Goal: Book appointment/travel/reservation

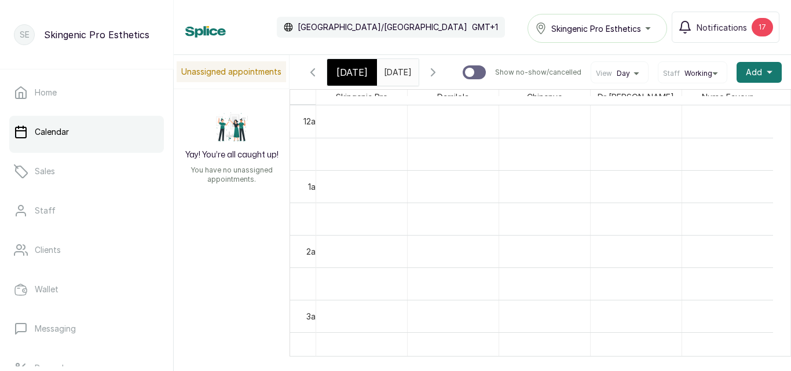
scroll to position [790, 0]
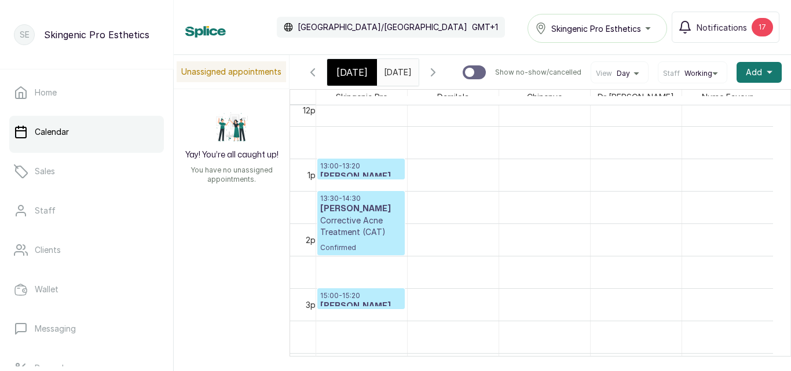
click at [467, 27] on div "Calendar [GEOGRAPHIC_DATA]/[GEOGRAPHIC_DATA] GMT+1 Skingenic Pro Esthetics Noti…" at bounding box center [482, 27] width 594 height 31
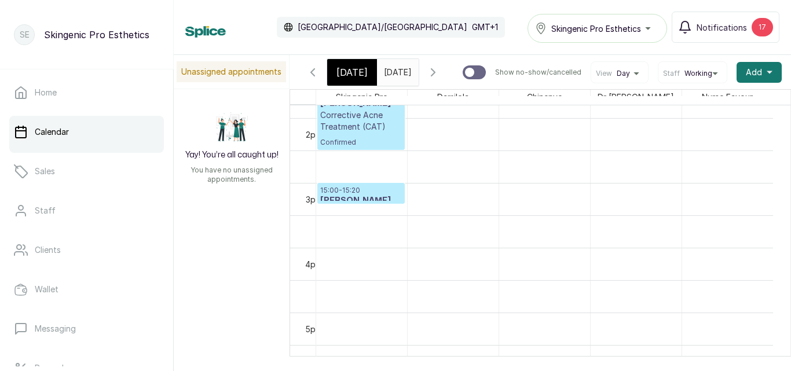
scroll to position [0, 0]
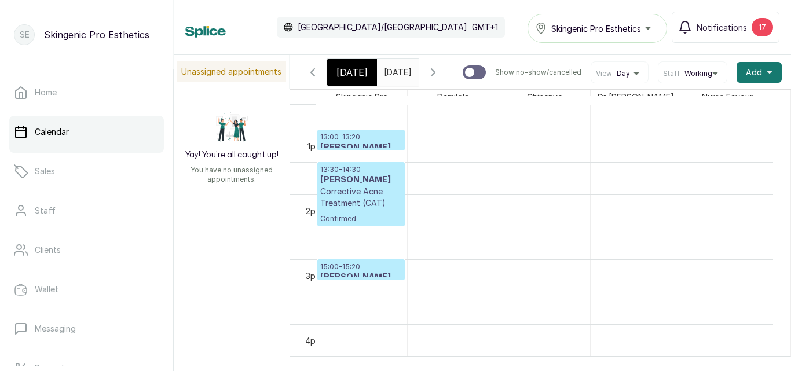
click at [362, 142] on p "13:00 - 13:20" at bounding box center [361, 137] width 82 height 9
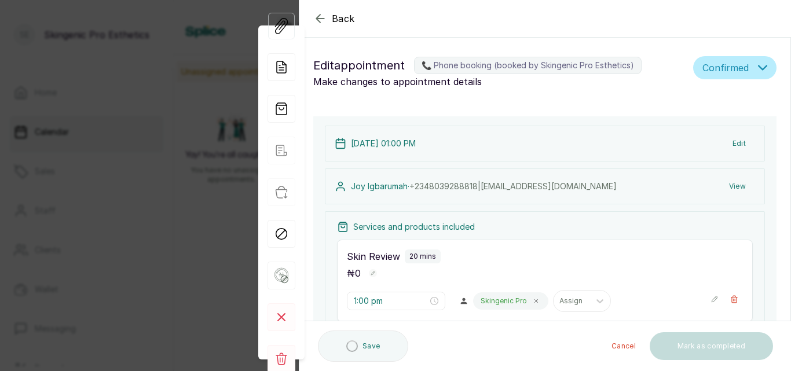
type input "1:00 pm"
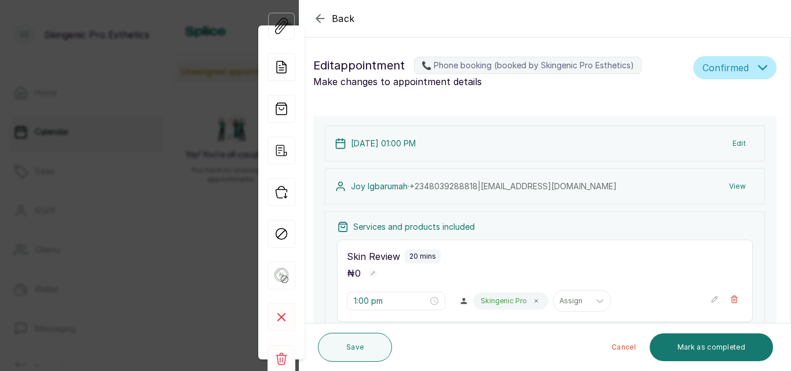
click at [181, 91] on div "Back Appointment Details Edit appointment 📞 Phone booking (booked by Skingenic …" at bounding box center [395, 185] width 791 height 371
